Goal: Task Accomplishment & Management: Use online tool/utility

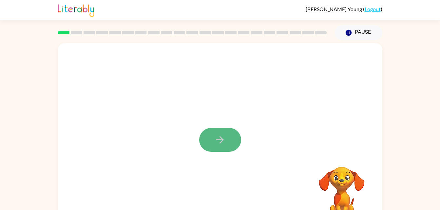
click at [225, 137] on icon "button" at bounding box center [219, 139] width 11 height 11
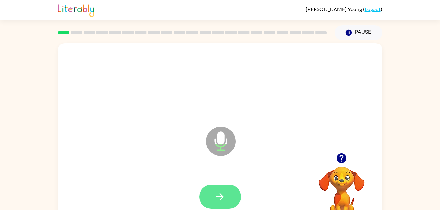
click at [221, 198] on icon "button" at bounding box center [219, 196] width 11 height 11
click at [222, 192] on icon "button" at bounding box center [219, 196] width 11 height 11
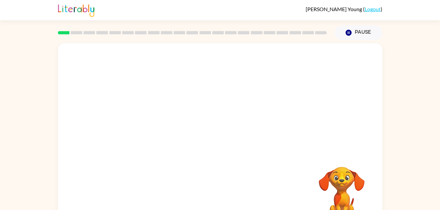
click at [352, 158] on video "Your browser must support playing .mp4 files to use Literably. Please try using…" at bounding box center [342, 190] width 66 height 66
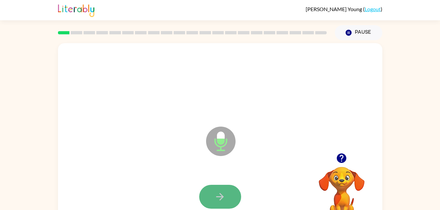
click at [229, 199] on button "button" at bounding box center [220, 197] width 42 height 24
click at [229, 198] on button "button" at bounding box center [220, 197] width 42 height 24
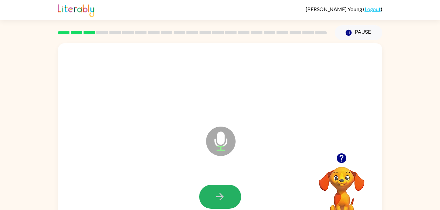
click at [229, 198] on button "button" at bounding box center [220, 197] width 42 height 24
click at [229, 197] on button "button" at bounding box center [220, 197] width 42 height 24
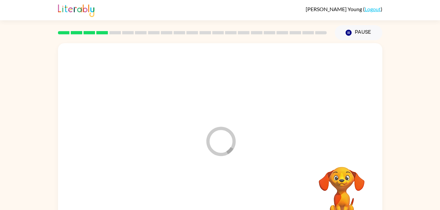
click at [229, 197] on div at bounding box center [220, 197] width 311 height 54
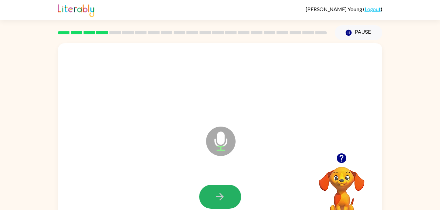
click at [229, 197] on button "button" at bounding box center [220, 197] width 42 height 24
click at [226, 199] on icon "button" at bounding box center [219, 196] width 11 height 11
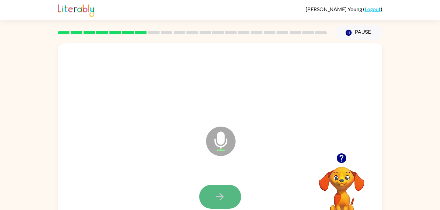
click at [226, 199] on icon "button" at bounding box center [219, 196] width 11 height 11
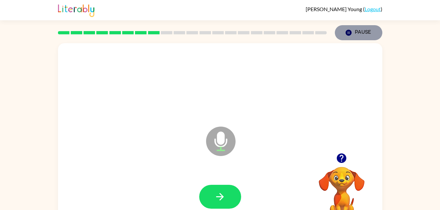
click at [350, 39] on button "Pause Pause" at bounding box center [359, 32] width 48 height 15
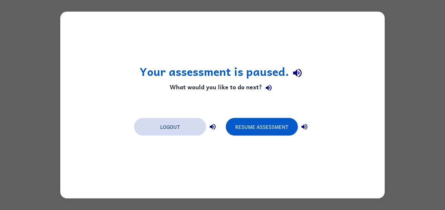
click at [170, 128] on button "Logout" at bounding box center [170, 127] width 72 height 18
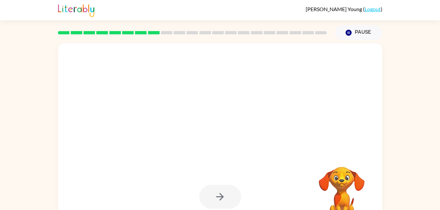
click at [10, 204] on div "Your browser must support playing .mp4 files to use Literably. Please try using…" at bounding box center [220, 135] width 440 height 190
click at [437, 208] on div "Your browser must support playing .mp4 files to use Literably. Please try using…" at bounding box center [220, 135] width 440 height 190
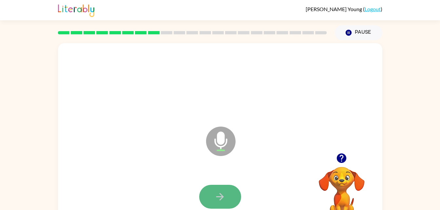
click at [225, 191] on icon "button" at bounding box center [219, 196] width 11 height 11
drag, startPoint x: 225, startPoint y: 191, endPoint x: 224, endPoint y: 188, distance: 3.3
drag, startPoint x: 224, startPoint y: 188, endPoint x: 217, endPoint y: 188, distance: 7.2
click at [217, 188] on button "button" at bounding box center [220, 197] width 42 height 24
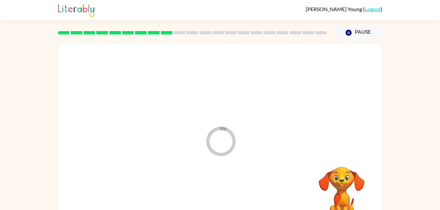
click at [217, 188] on div at bounding box center [220, 197] width 311 height 54
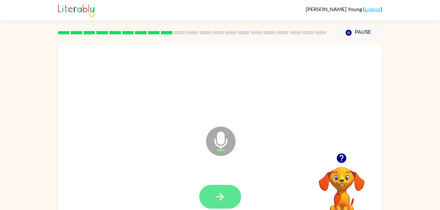
click at [220, 198] on icon "button" at bounding box center [219, 196] width 11 height 11
click at [216, 197] on icon "button" at bounding box center [220, 197] width 8 height 8
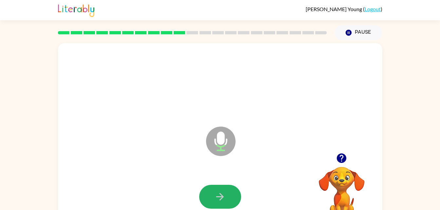
click at [199, 185] on button "button" at bounding box center [220, 197] width 42 height 24
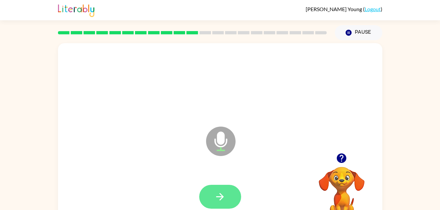
click at [225, 208] on button "button" at bounding box center [220, 197] width 42 height 24
click at [216, 197] on icon "button" at bounding box center [220, 197] width 8 height 8
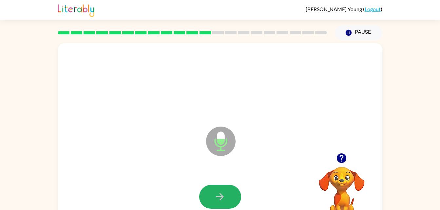
click at [216, 197] on icon "button" at bounding box center [220, 197] width 8 height 8
click at [216, 197] on div at bounding box center [220, 197] width 42 height 24
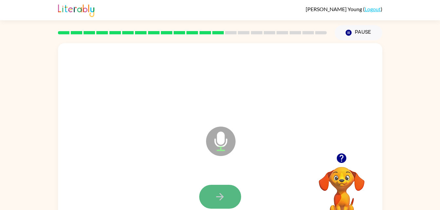
click at [218, 203] on button "button" at bounding box center [220, 197] width 42 height 24
click at [223, 200] on icon "button" at bounding box center [219, 196] width 11 height 11
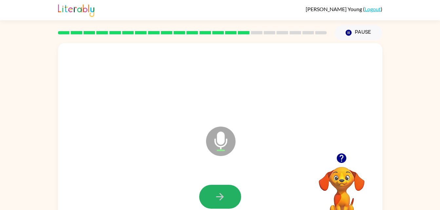
click at [223, 203] on button "button" at bounding box center [220, 197] width 42 height 24
click at [223, 203] on div at bounding box center [220, 197] width 42 height 24
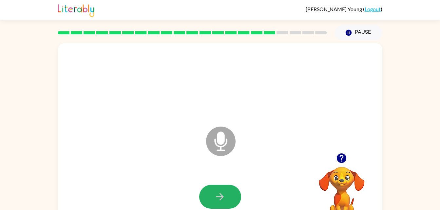
click at [223, 203] on button "button" at bounding box center [220, 197] width 42 height 24
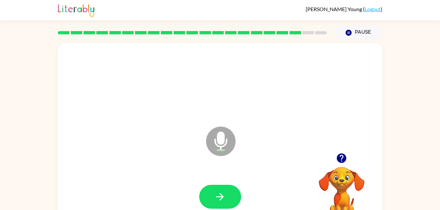
click at [223, 203] on button "button" at bounding box center [220, 197] width 42 height 24
click at [223, 203] on div at bounding box center [220, 197] width 42 height 24
click at [223, 203] on button "button" at bounding box center [220, 197] width 42 height 24
click at [223, 203] on icon "button" at bounding box center [219, 196] width 11 height 11
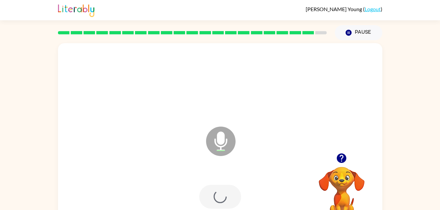
click at [223, 203] on div at bounding box center [220, 197] width 42 height 24
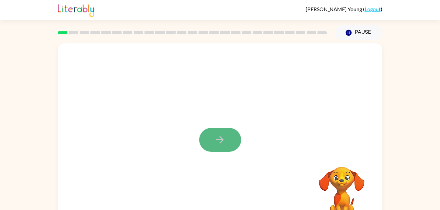
click at [230, 140] on button "button" at bounding box center [220, 140] width 42 height 24
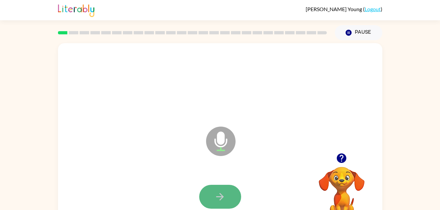
click at [217, 197] on icon "button" at bounding box center [220, 197] width 8 height 8
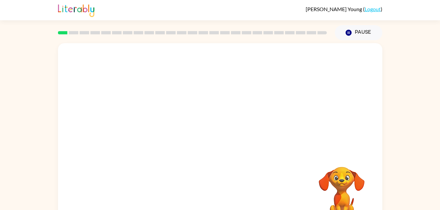
click at [224, 202] on div "Your browser must support playing .mp4 files to use Literably. Please try using…" at bounding box center [220, 136] width 325 height 187
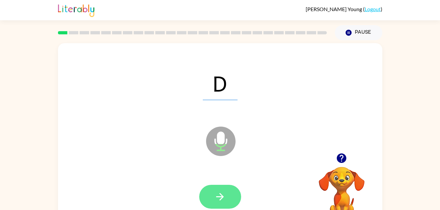
click at [224, 197] on icon "button" at bounding box center [220, 197] width 8 height 8
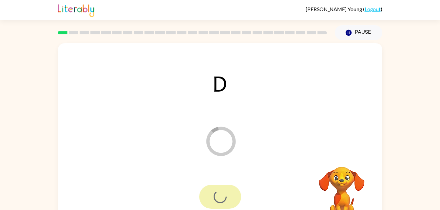
click at [232, 200] on div at bounding box center [220, 197] width 42 height 24
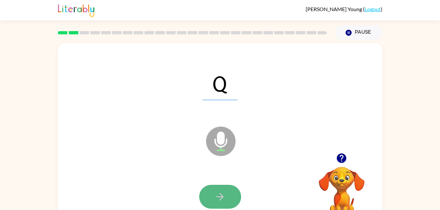
click at [222, 197] on icon "button" at bounding box center [220, 197] width 8 height 8
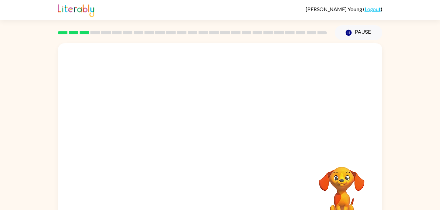
click at [228, 195] on div "Your browser must support playing .mp4 files to use Literably. Please try using…" at bounding box center [220, 136] width 325 height 187
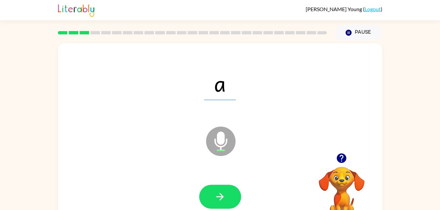
click at [228, 195] on button "button" at bounding box center [220, 197] width 42 height 24
click at [228, 195] on div at bounding box center [220, 197] width 42 height 24
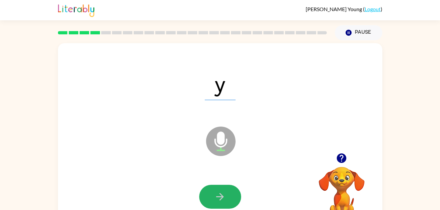
click at [228, 195] on button "button" at bounding box center [220, 197] width 42 height 24
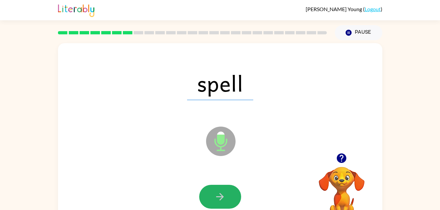
click at [228, 195] on button "button" at bounding box center [220, 197] width 42 height 24
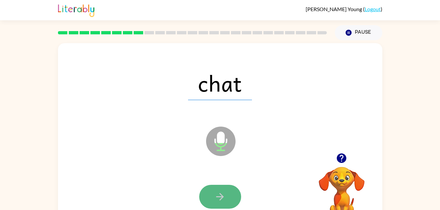
click at [229, 198] on button "button" at bounding box center [220, 197] width 42 height 24
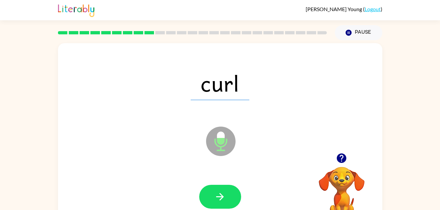
click at [229, 198] on button "button" at bounding box center [220, 197] width 42 height 24
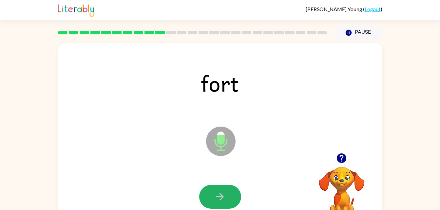
click at [229, 198] on button "button" at bounding box center [220, 197] width 42 height 24
click at [230, 201] on button "button" at bounding box center [220, 197] width 42 height 24
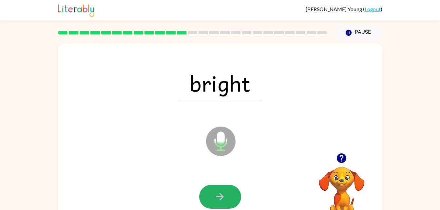
click at [230, 201] on button "button" at bounding box center [220, 197] width 42 height 24
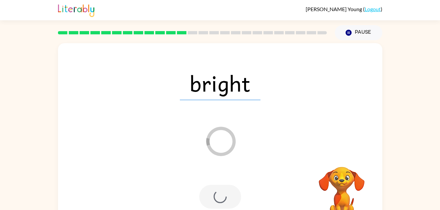
click at [230, 201] on div at bounding box center [220, 197] width 42 height 24
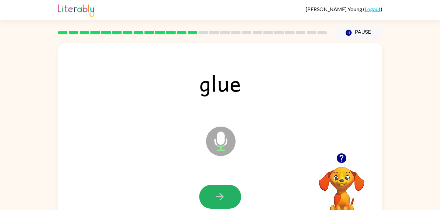
click at [230, 201] on button "button" at bounding box center [220, 197] width 42 height 24
click at [230, 201] on div at bounding box center [220, 197] width 42 height 24
click at [230, 201] on button "button" at bounding box center [220, 197] width 42 height 24
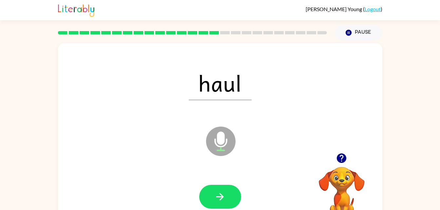
click at [224, 174] on icon "Microphone The Microphone is here when it is your turn to talk" at bounding box center [254, 149] width 98 height 49
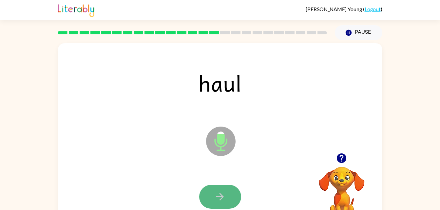
click at [224, 203] on button "button" at bounding box center [220, 197] width 42 height 24
click at [222, 197] on icon "button" at bounding box center [220, 197] width 8 height 8
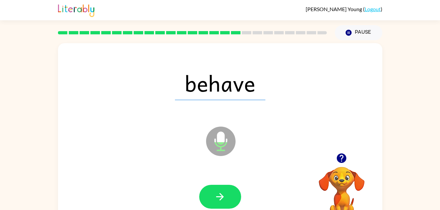
drag, startPoint x: 228, startPoint y: 193, endPoint x: 240, endPoint y: 153, distance: 41.8
click at [240, 153] on div "behave Microphone The Microphone is here when it is your turn to talk" at bounding box center [220, 136] width 325 height 187
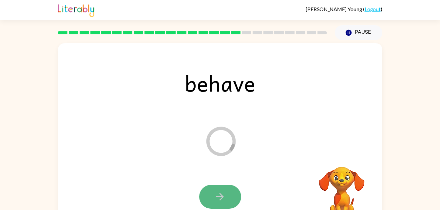
click at [223, 202] on icon "button" at bounding box center [219, 196] width 11 height 11
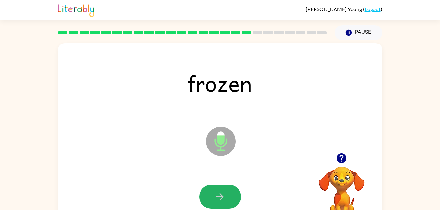
click at [223, 201] on icon "button" at bounding box center [219, 196] width 11 height 11
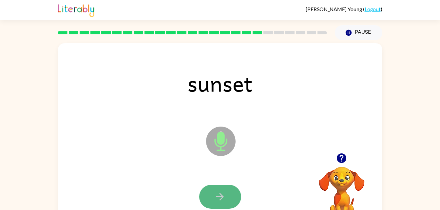
click at [225, 199] on icon "button" at bounding box center [219, 196] width 11 height 11
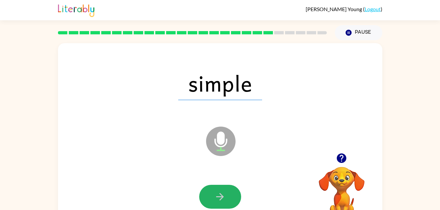
click at [225, 199] on icon "button" at bounding box center [219, 196] width 11 height 11
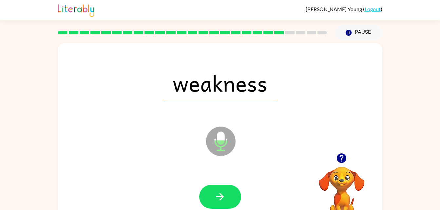
click at [225, 199] on icon "button" at bounding box center [219, 196] width 11 height 11
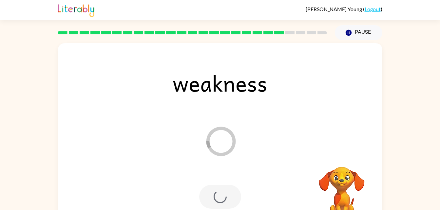
click at [225, 199] on div at bounding box center [220, 197] width 42 height 24
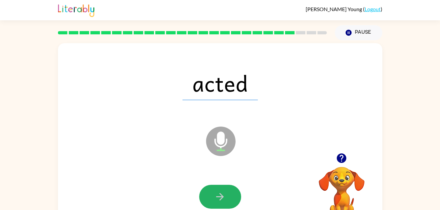
click at [225, 199] on icon "button" at bounding box center [219, 196] width 11 height 11
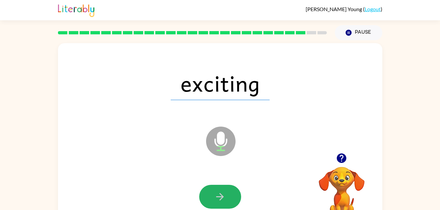
click at [225, 199] on icon "button" at bounding box center [219, 196] width 11 height 11
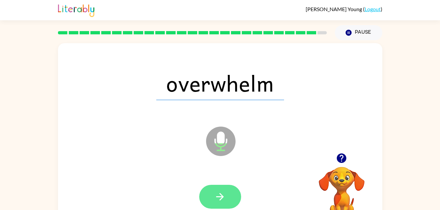
click at [225, 199] on icon "button" at bounding box center [219, 196] width 11 height 11
click at [225, 199] on div at bounding box center [220, 197] width 42 height 24
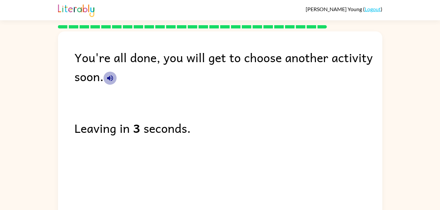
click at [105, 78] on button "button" at bounding box center [110, 78] width 13 height 13
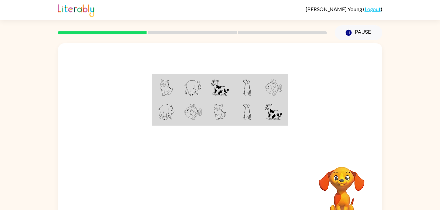
click at [213, 87] on img at bounding box center [220, 88] width 18 height 16
click at [218, 90] on img at bounding box center [220, 88] width 18 height 16
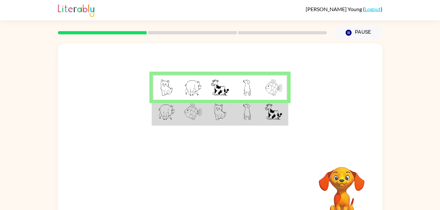
click at [206, 115] on td at bounding box center [193, 112] width 27 height 25
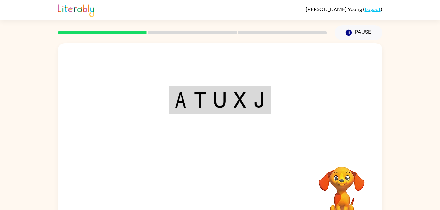
click at [219, 194] on div "Your browser must support playing .mp4 files to use Literably. Please try using…" at bounding box center [220, 136] width 325 height 187
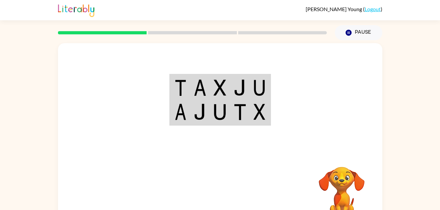
drag, startPoint x: 181, startPoint y: 85, endPoint x: 323, endPoint y: 70, distance: 142.7
click at [323, 70] on div at bounding box center [220, 98] width 325 height 110
click at [245, 83] on img at bounding box center [240, 88] width 12 height 16
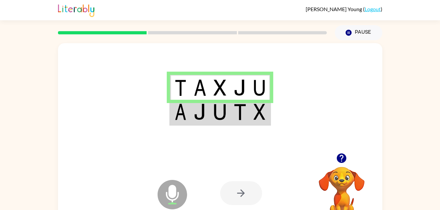
click at [200, 121] on td at bounding box center [200, 112] width 20 height 25
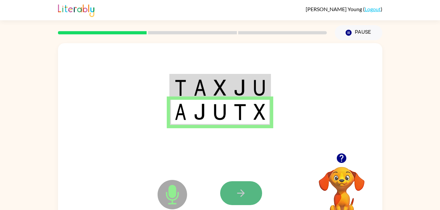
click at [241, 192] on icon "button" at bounding box center [240, 193] width 11 height 11
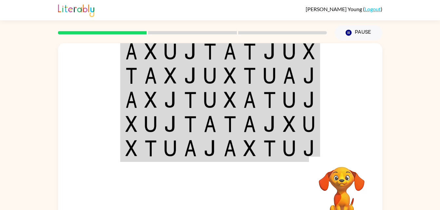
click at [177, 54] on td at bounding box center [171, 51] width 20 height 25
click at [177, 51] on td at bounding box center [171, 51] width 20 height 25
click at [174, 48] on img at bounding box center [170, 51] width 12 height 16
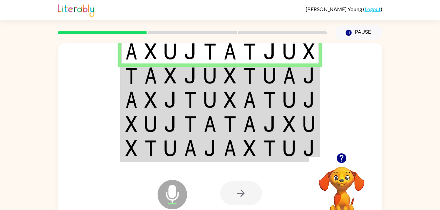
click at [179, 71] on td at bounding box center [171, 76] width 20 height 24
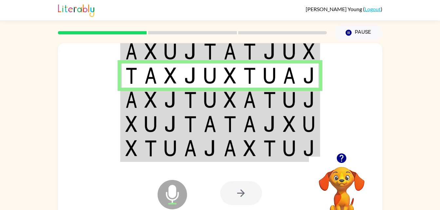
click at [192, 98] on img at bounding box center [190, 100] width 12 height 16
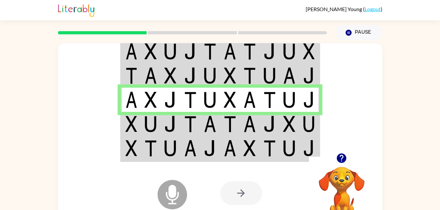
click at [188, 127] on img at bounding box center [190, 124] width 12 height 16
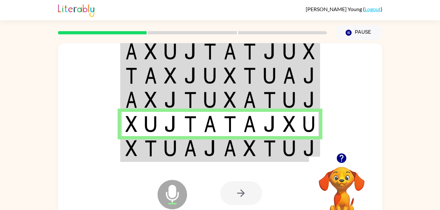
click at [192, 154] on img at bounding box center [190, 148] width 12 height 16
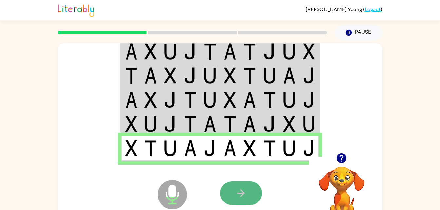
click at [236, 196] on icon "button" at bounding box center [240, 193] width 11 height 11
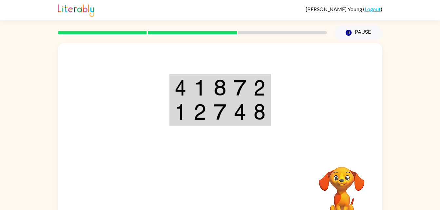
click at [217, 83] on img at bounding box center [220, 88] width 12 height 16
click at [218, 80] on img at bounding box center [220, 88] width 12 height 16
click at [219, 84] on img at bounding box center [220, 88] width 12 height 16
click at [219, 85] on img at bounding box center [220, 88] width 12 height 16
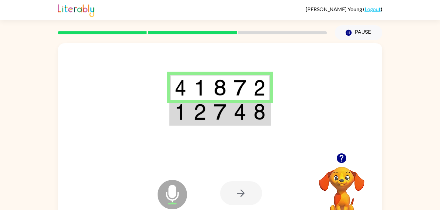
click at [253, 114] on td at bounding box center [260, 112] width 20 height 25
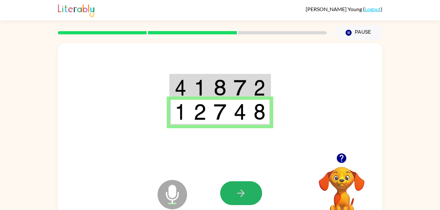
click at [242, 188] on button "button" at bounding box center [241, 194] width 42 height 24
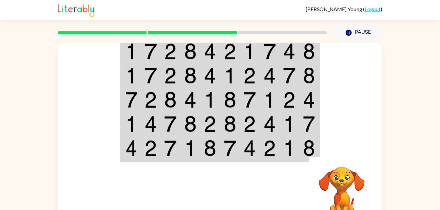
click at [199, 51] on td at bounding box center [191, 51] width 20 height 25
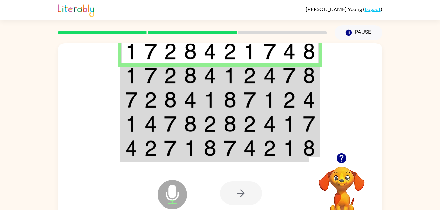
click at [179, 77] on td at bounding box center [171, 76] width 20 height 24
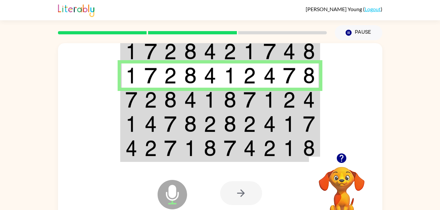
click at [184, 96] on td at bounding box center [191, 100] width 20 height 24
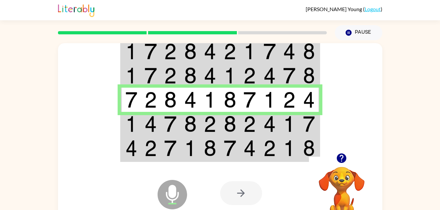
click at [148, 127] on img at bounding box center [151, 124] width 12 height 16
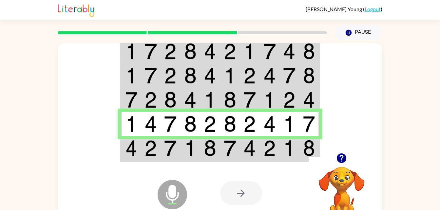
click at [155, 156] on img at bounding box center [151, 148] width 12 height 16
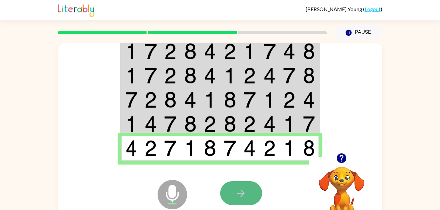
click at [242, 190] on icon "button" at bounding box center [240, 193] width 11 height 11
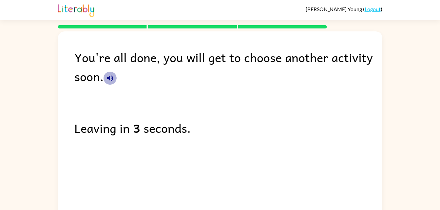
click at [106, 80] on button "button" at bounding box center [110, 78] width 13 height 13
